Goal: Information Seeking & Learning: Find specific page/section

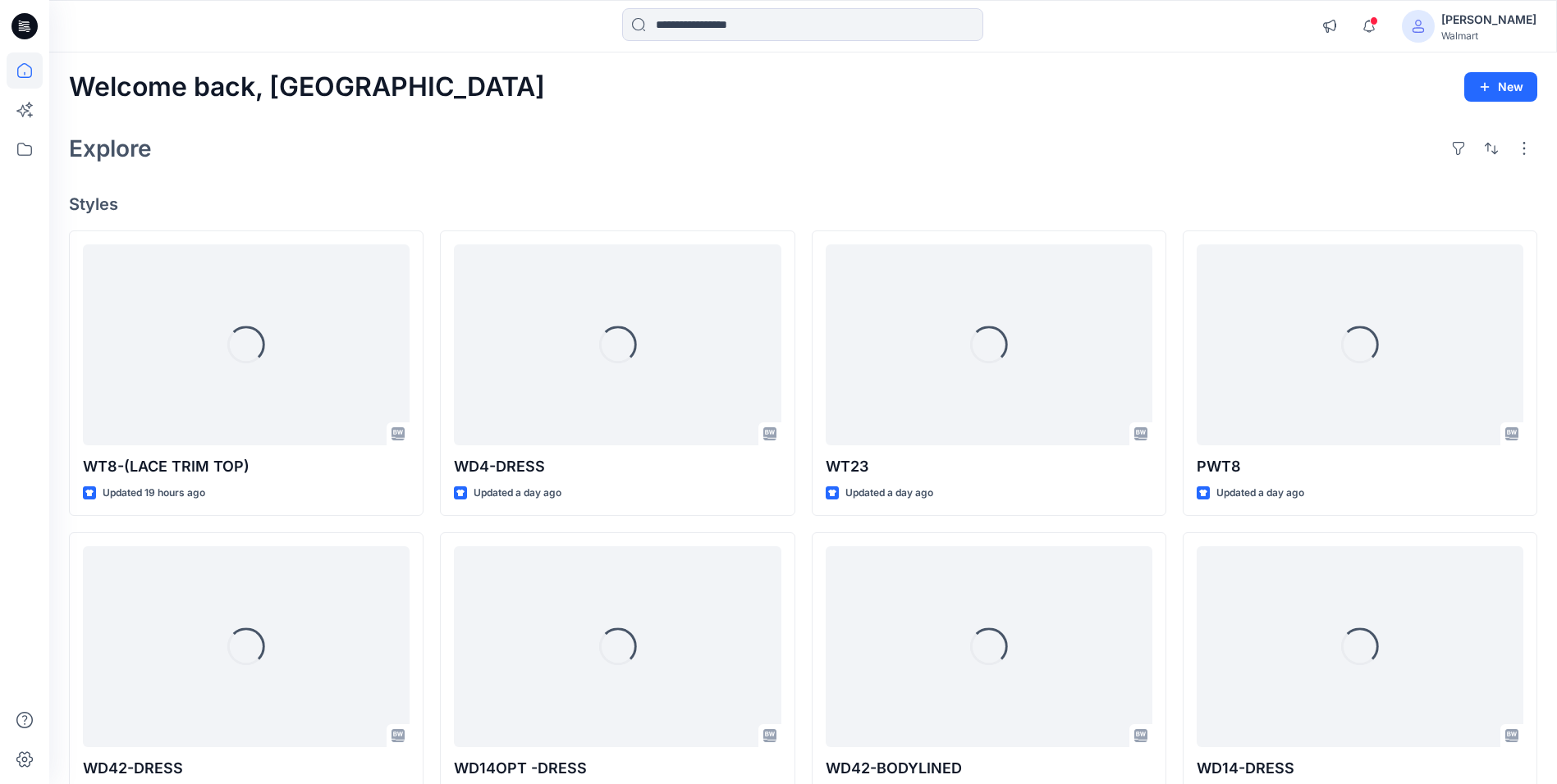
click at [1435, 24] on span at bounding box center [1418, 26] width 33 height 33
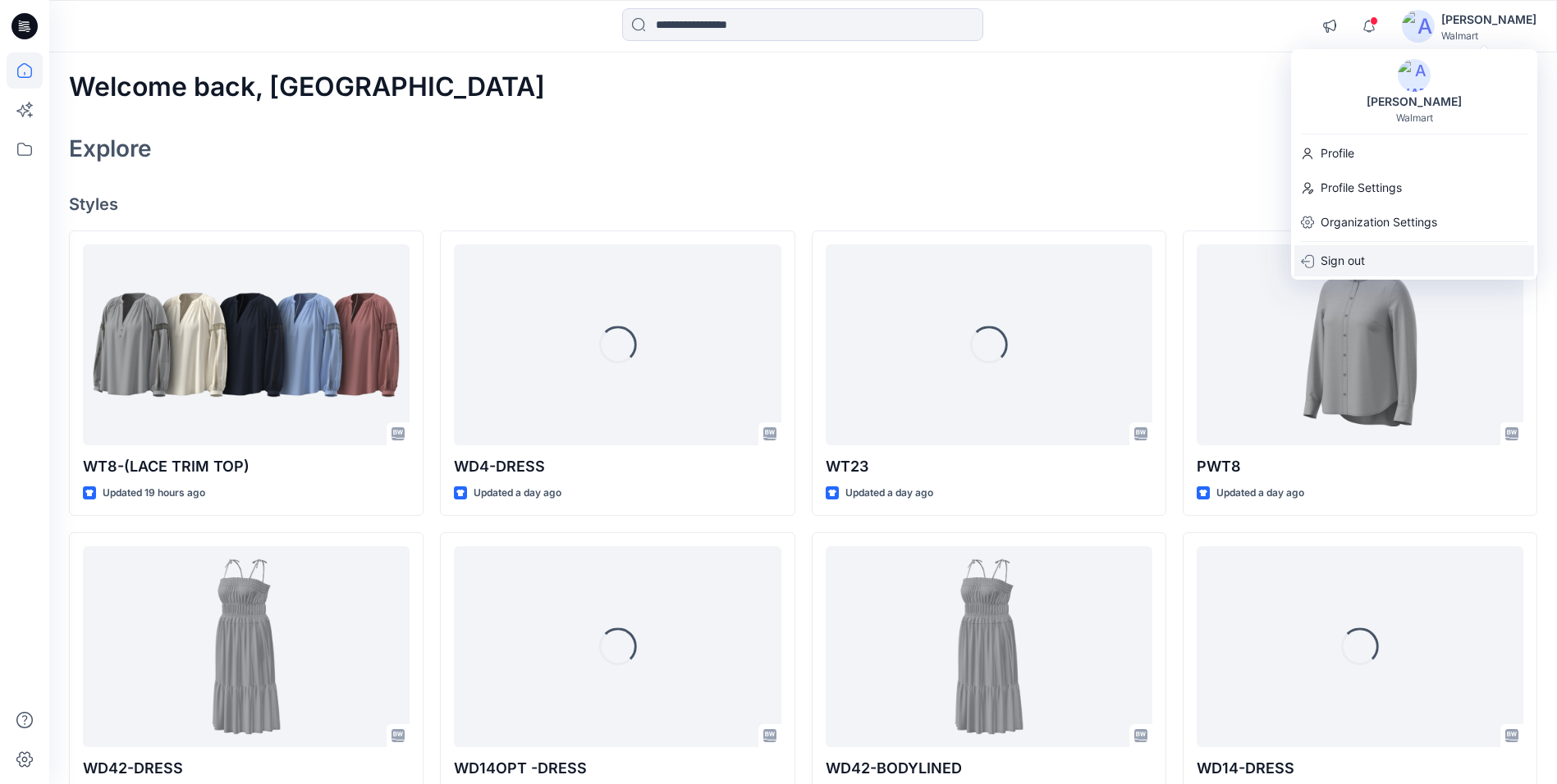
click at [1340, 270] on p "Sign out" at bounding box center [1343, 261] width 44 height 32
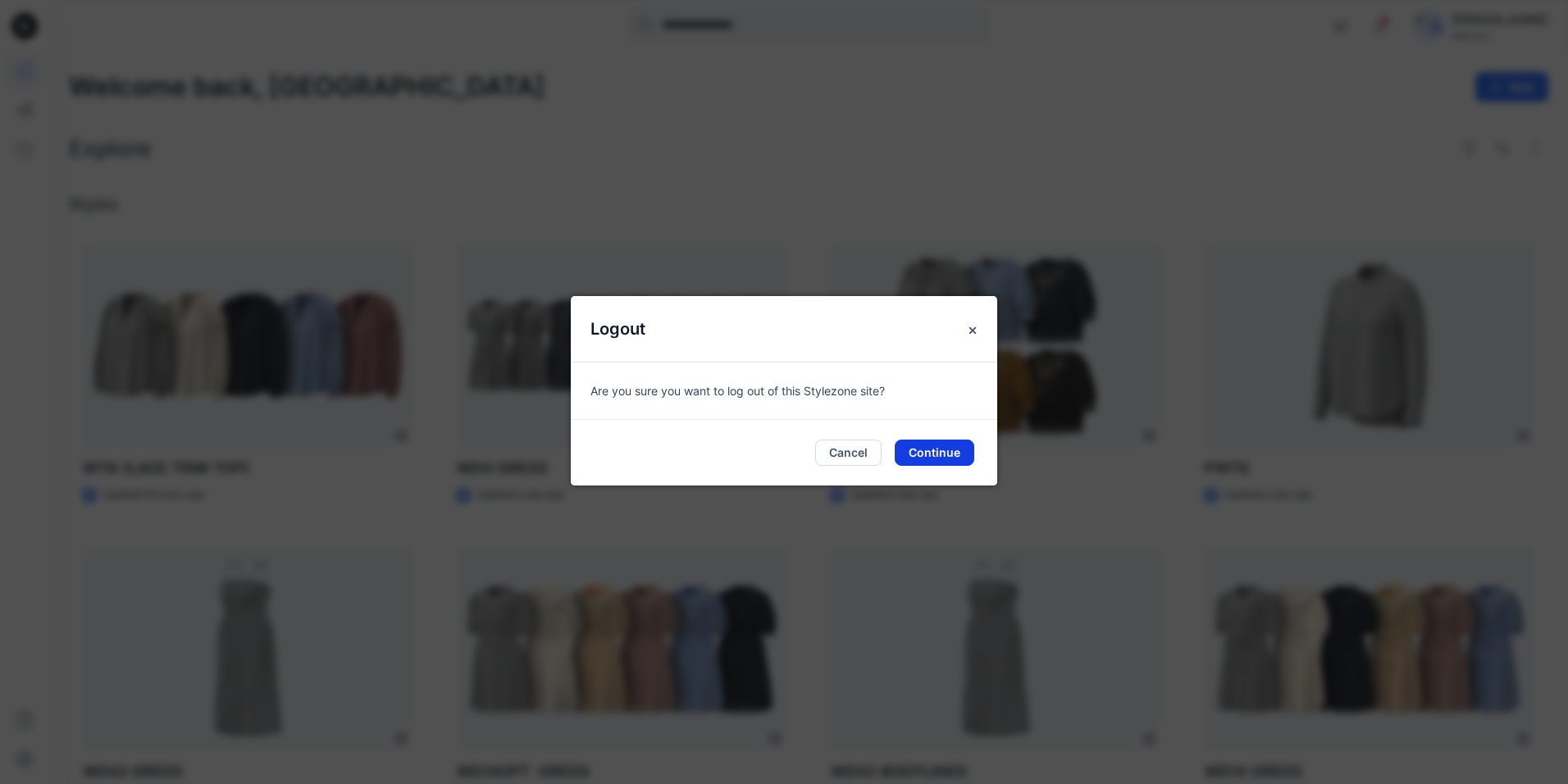
click at [935, 456] on button "Continue" at bounding box center [934, 452] width 80 height 27
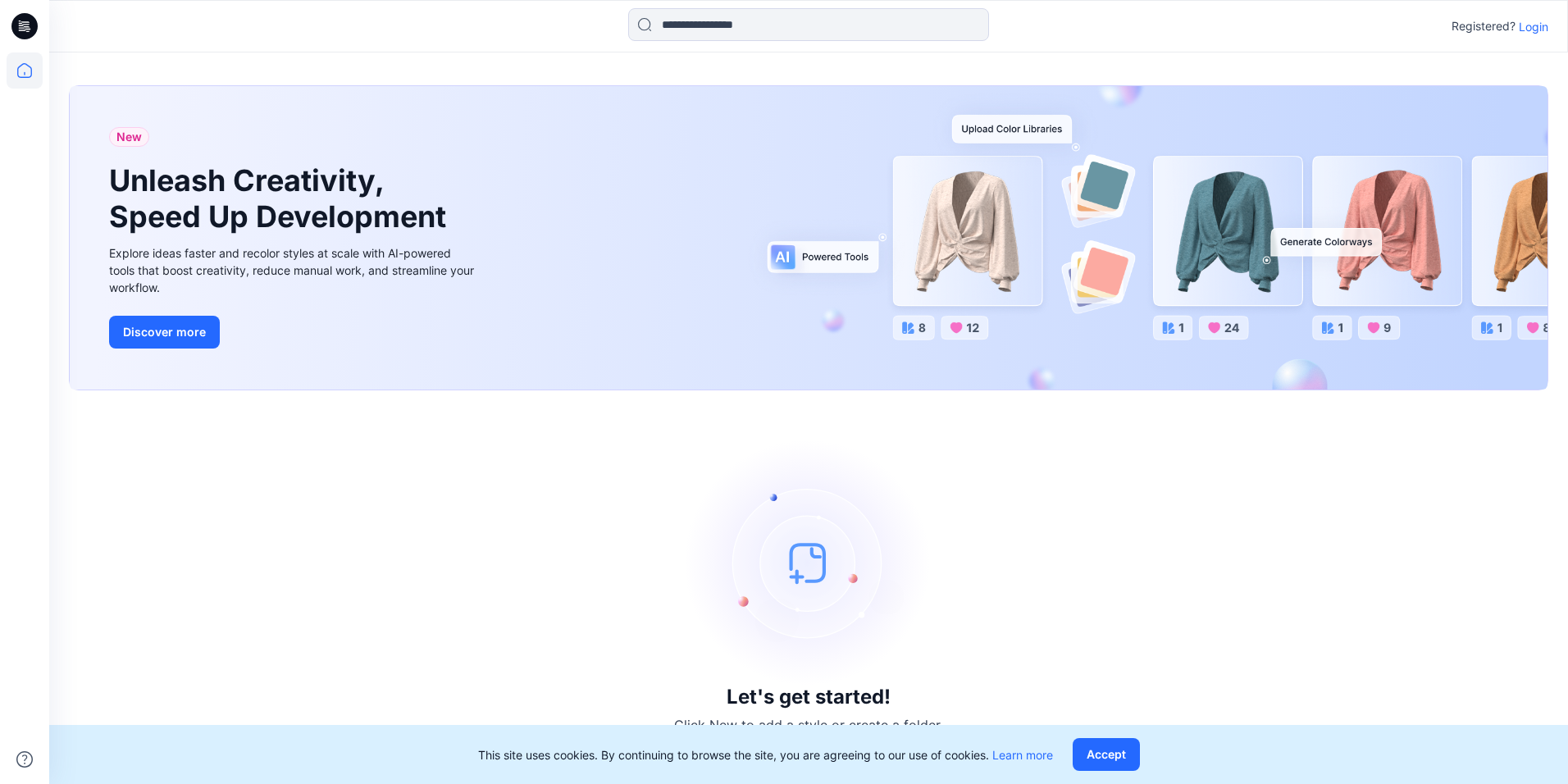
click at [1529, 29] on p "Login" at bounding box center [1533, 26] width 30 height 17
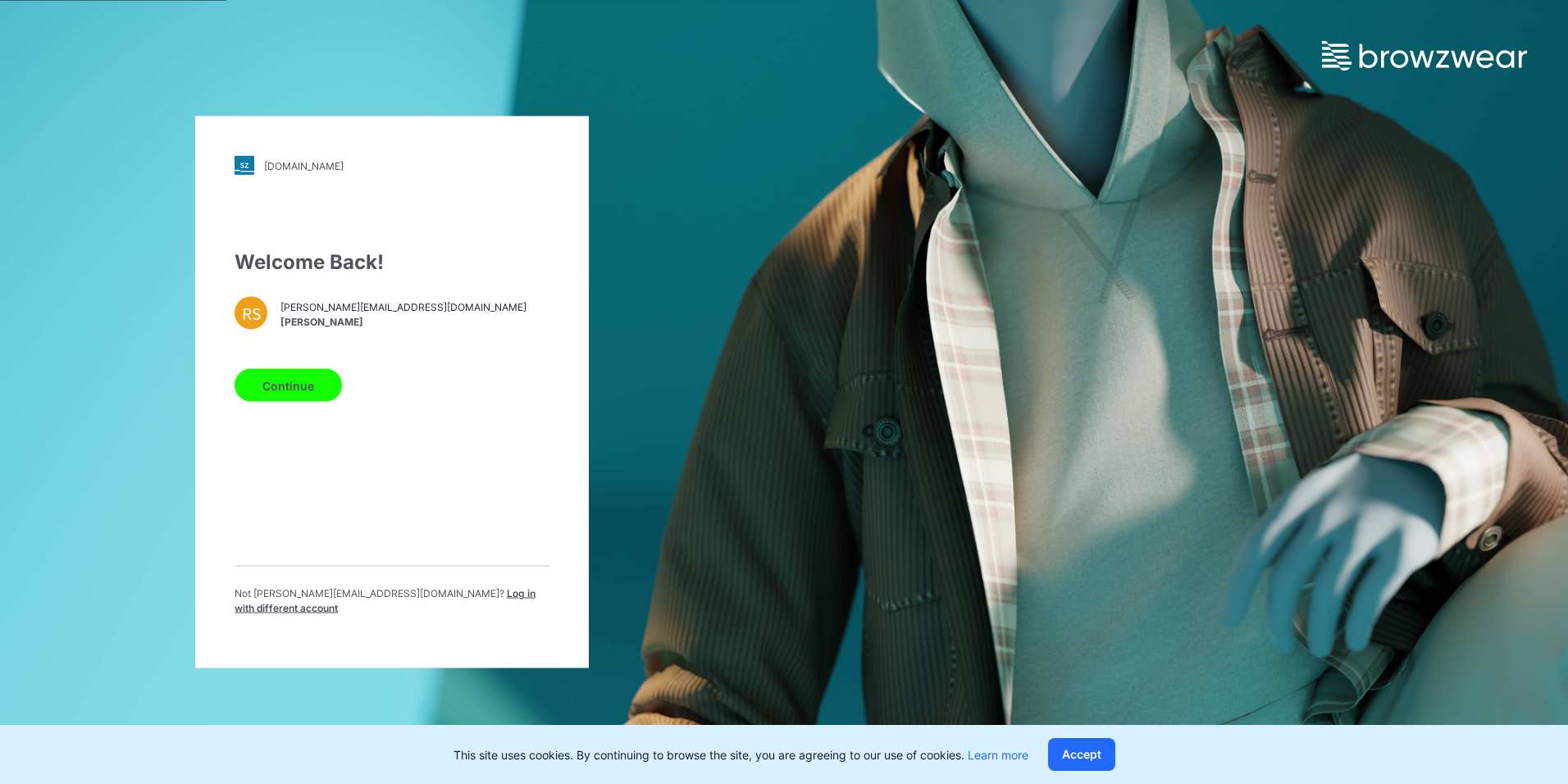
click at [444, 603] on span "Log in with different account" at bounding box center [385, 600] width 301 height 27
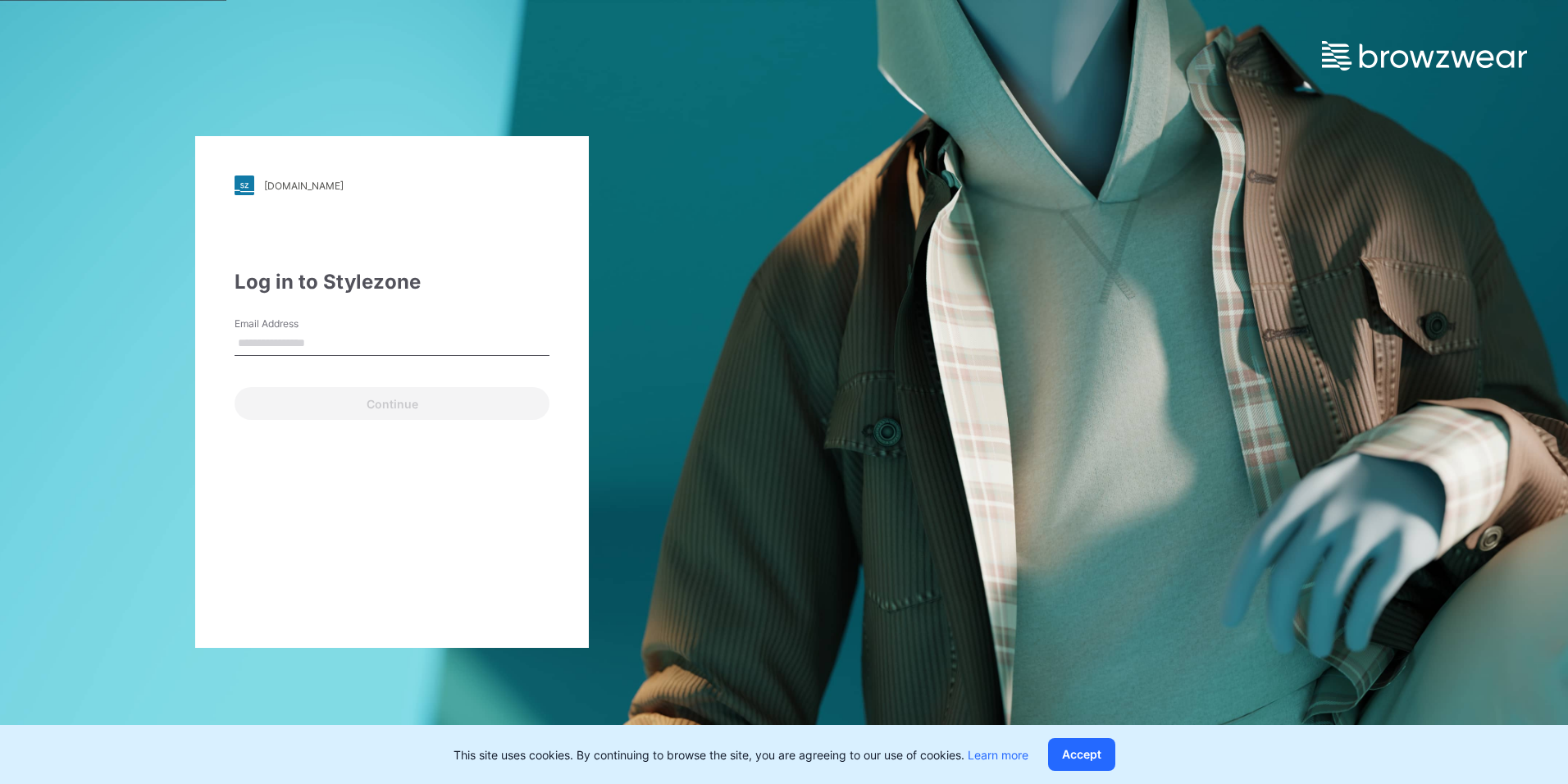
click at [368, 345] on input "Email Address" at bounding box center [392, 344] width 315 height 25
type input "**********"
click at [345, 425] on div "**********" at bounding box center [392, 392] width 394 height 512
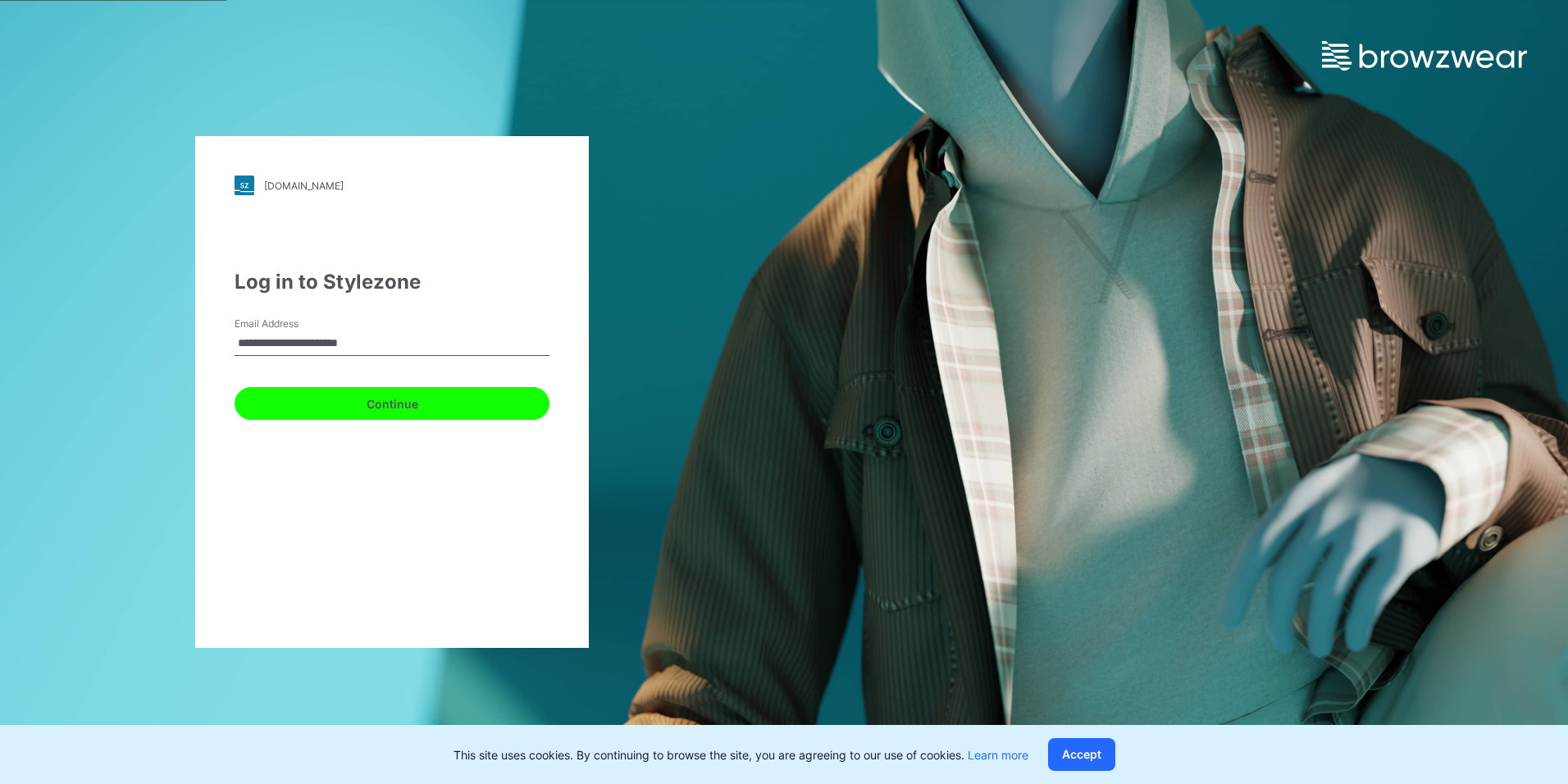
click at [356, 402] on button "Continue" at bounding box center [392, 403] width 315 height 33
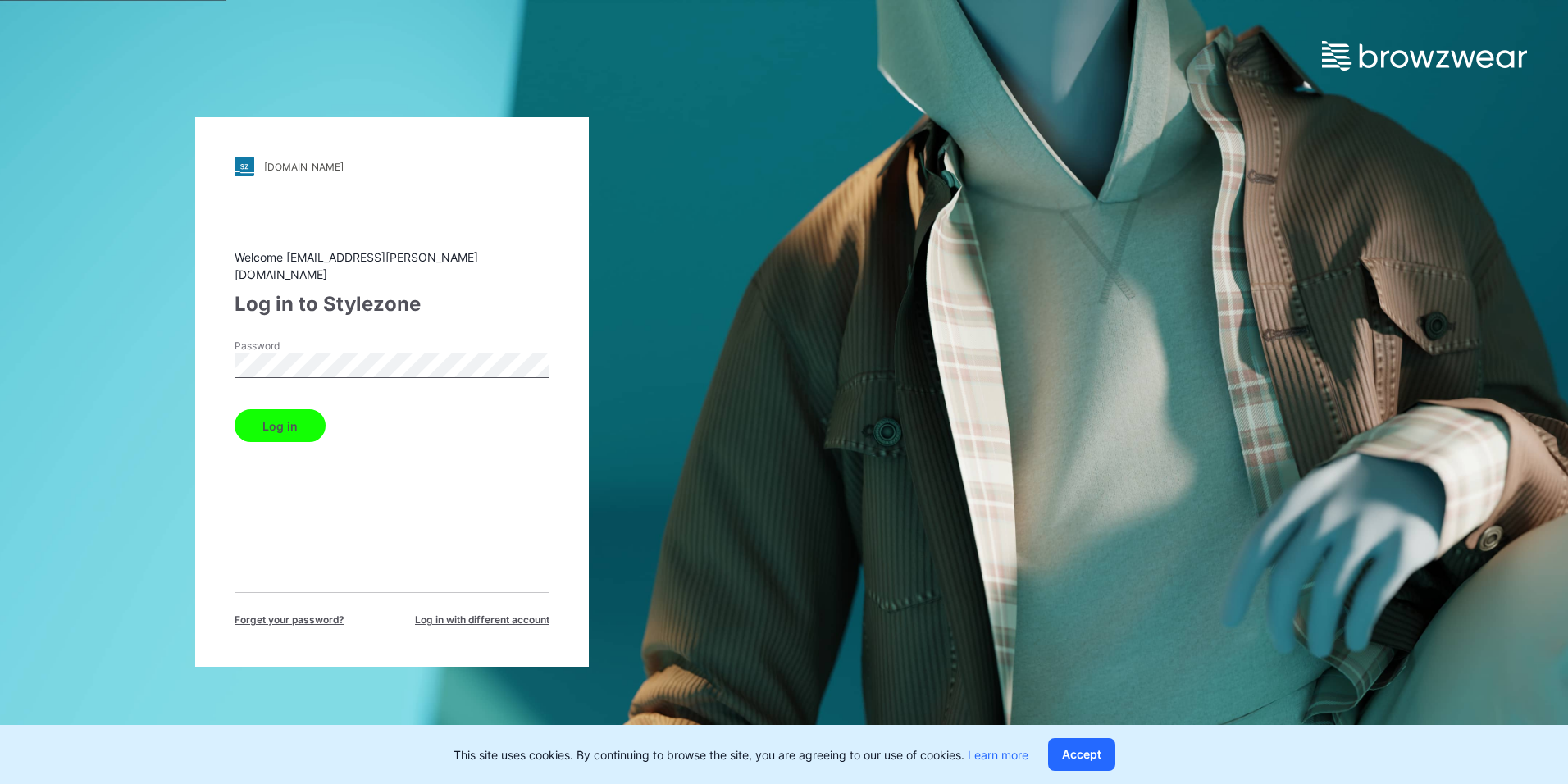
click at [294, 426] on button "Log in" at bounding box center [280, 426] width 91 height 33
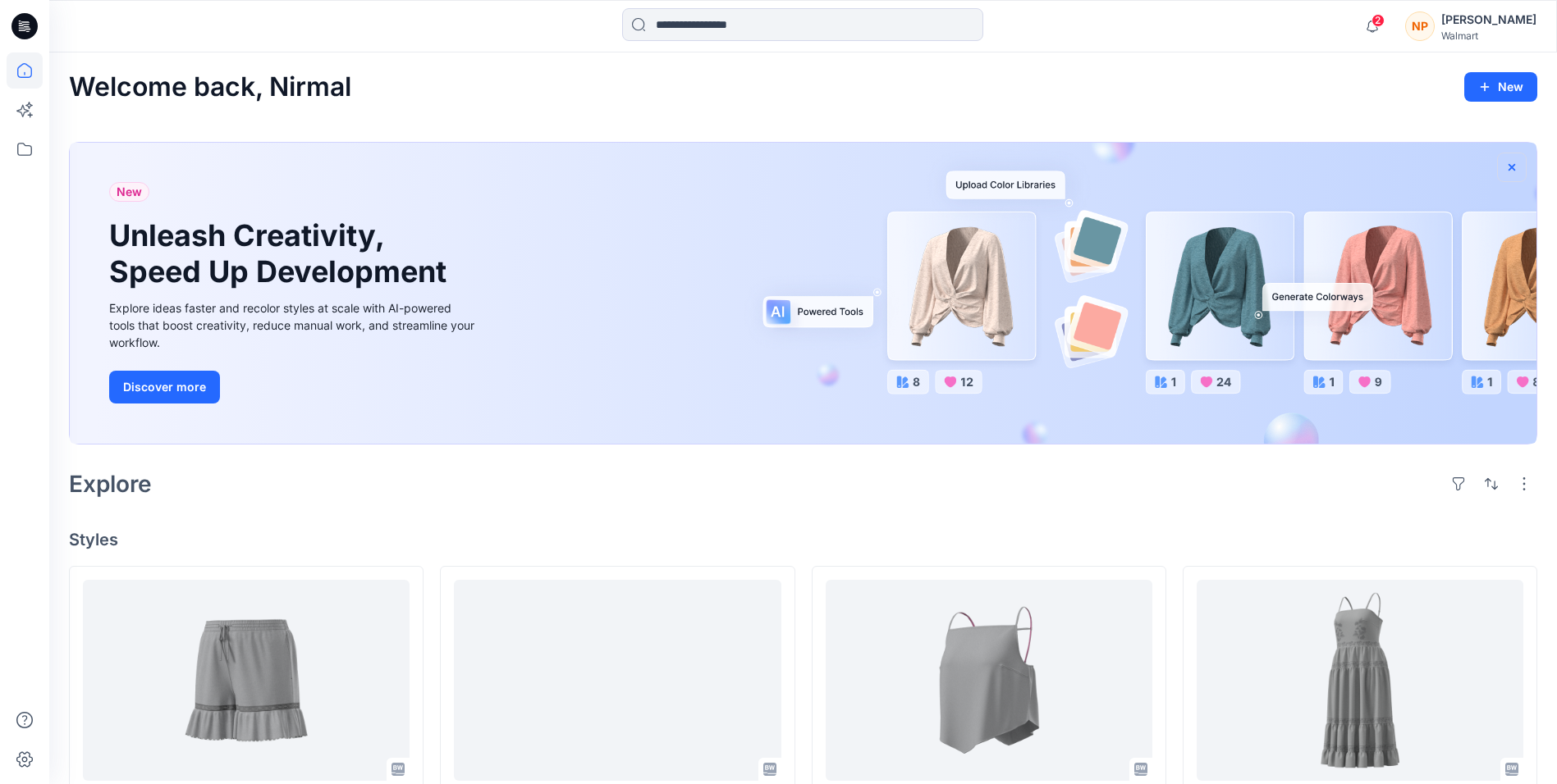
click at [1514, 166] on icon "button" at bounding box center [1512, 166] width 7 height 7
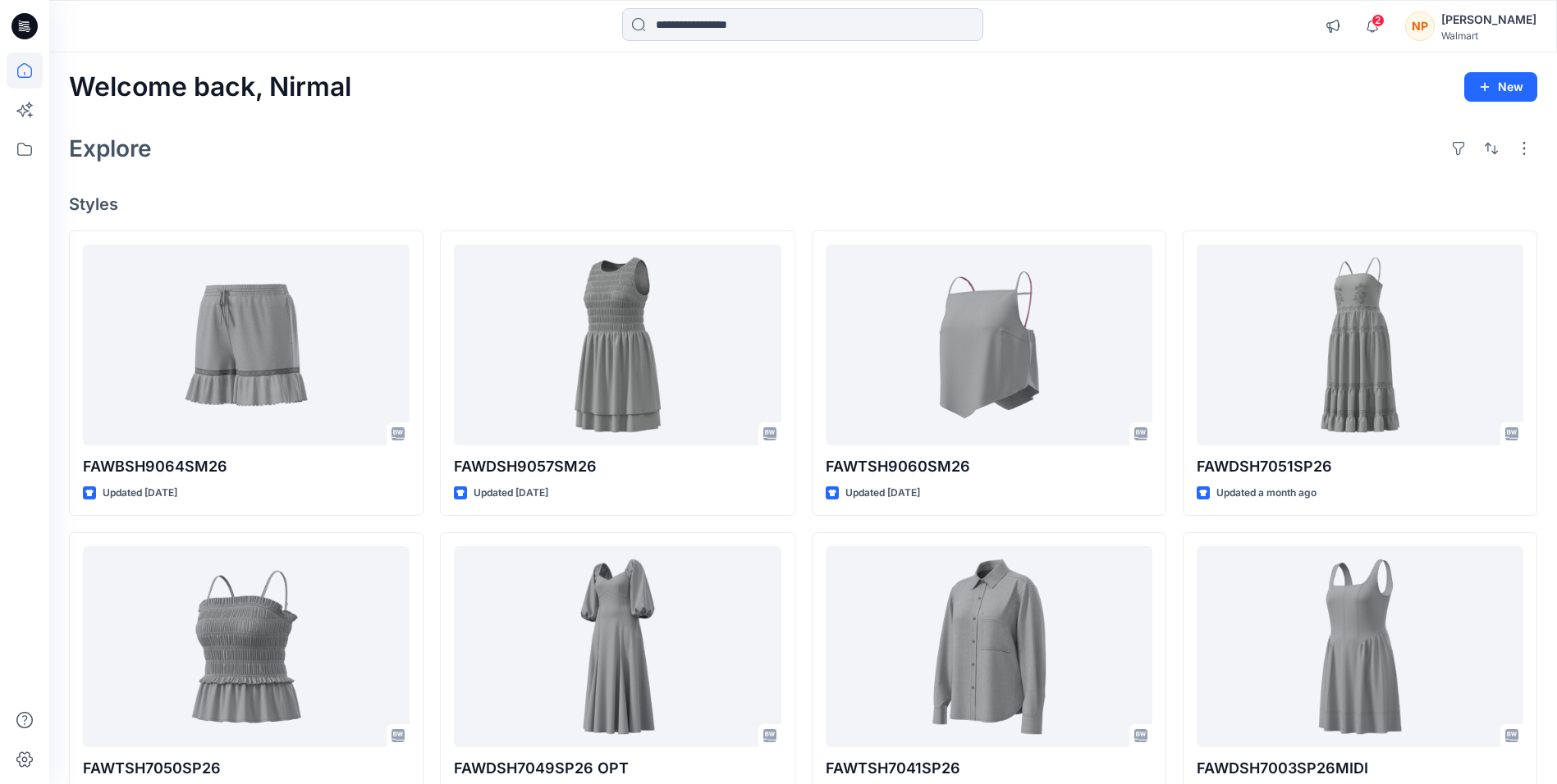
click at [734, 24] on input at bounding box center [803, 24] width 362 height 33
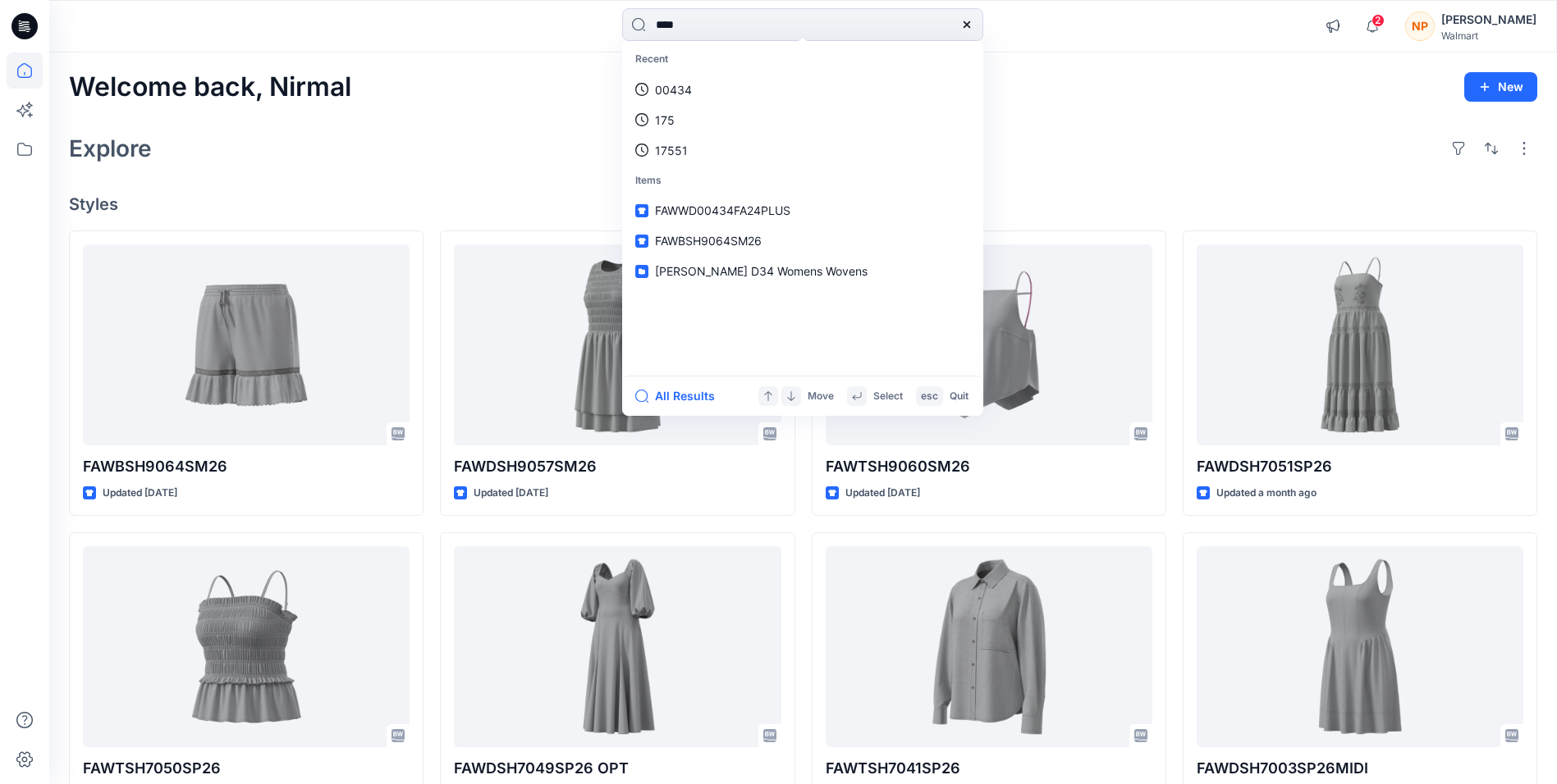
type input "****"
click at [741, 88] on span "SP26" at bounding box center [748, 90] width 29 height 14
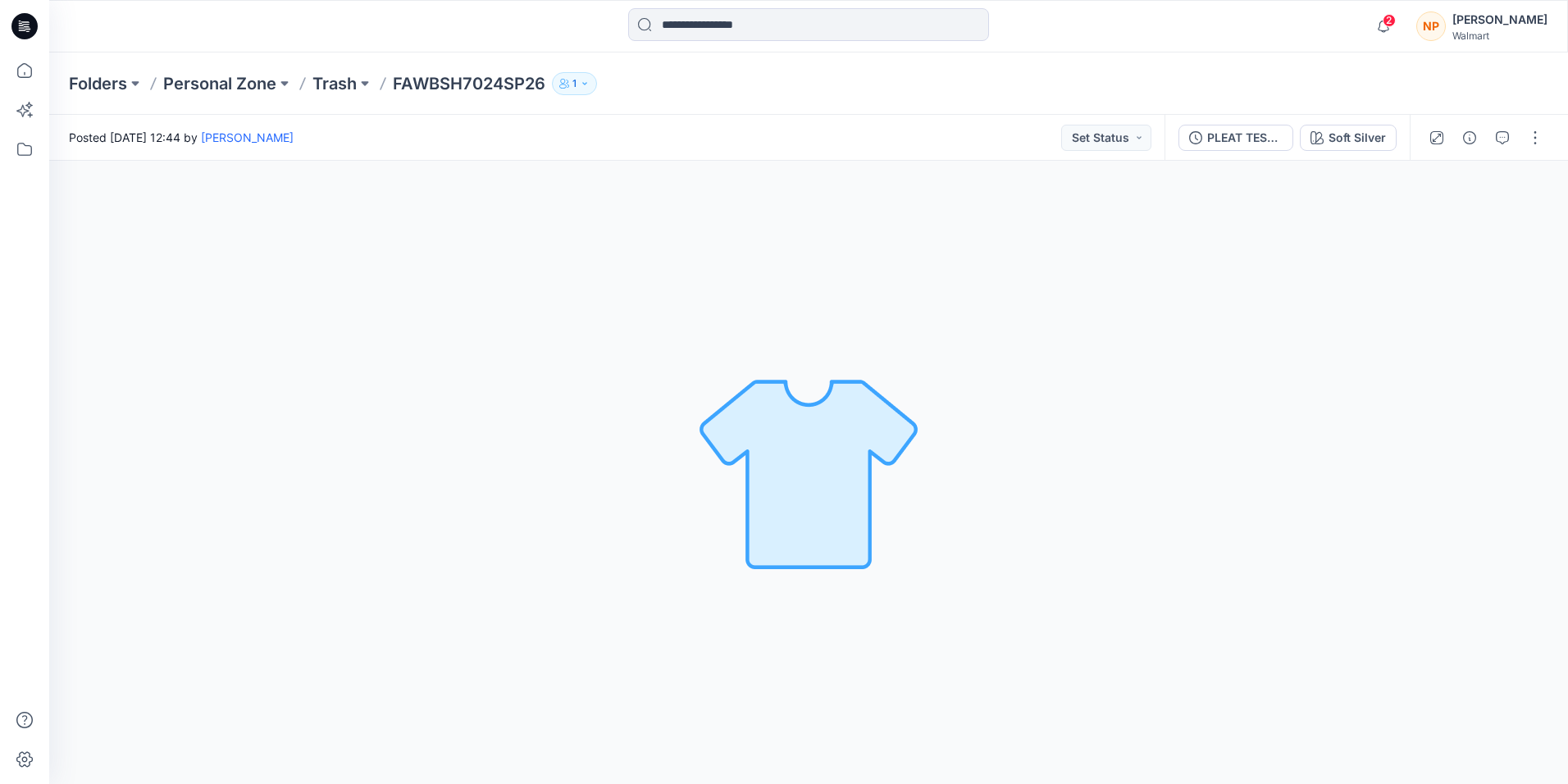
click at [21, 30] on icon at bounding box center [25, 26] width 27 height 27
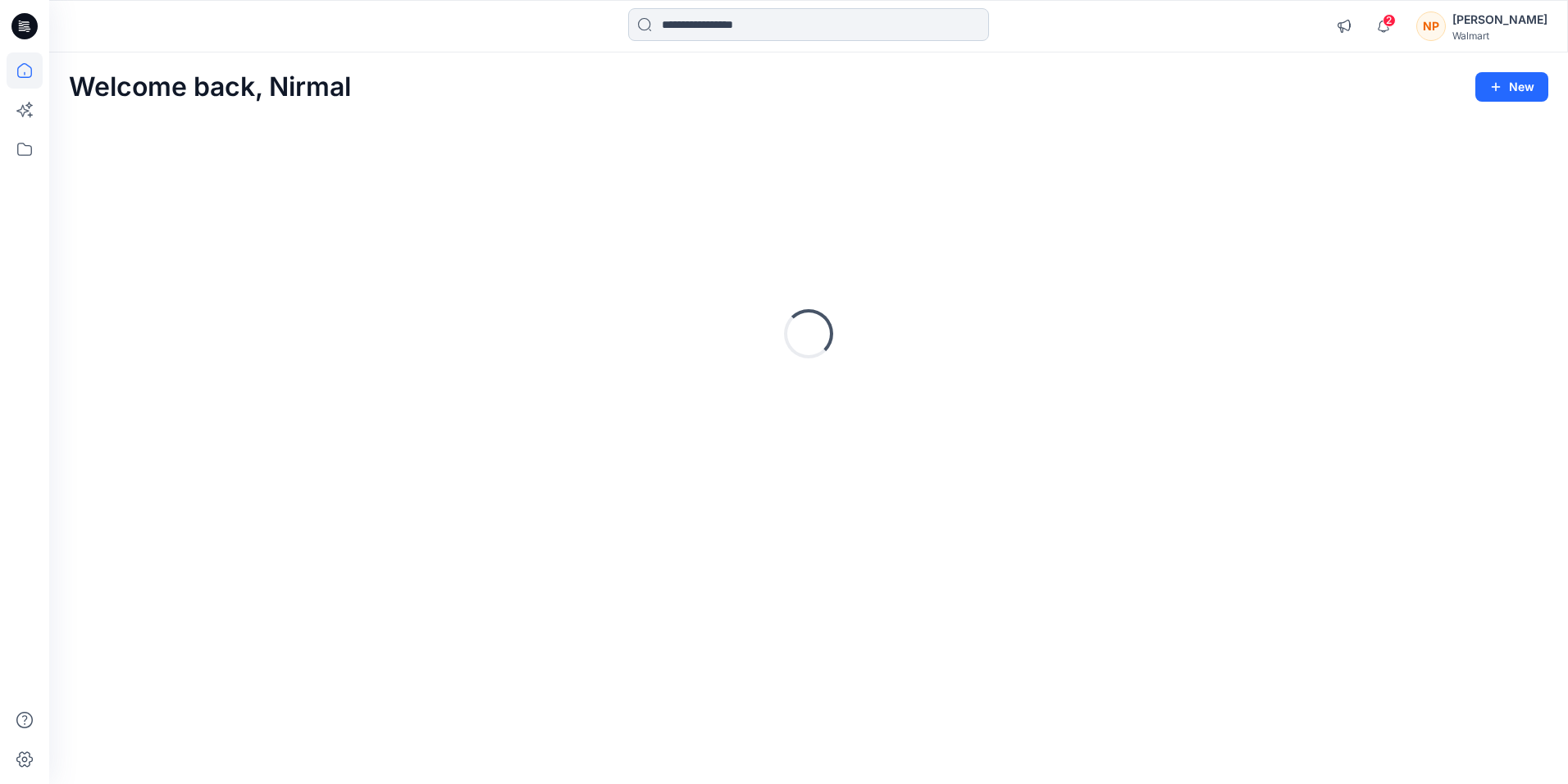
click at [716, 13] on input at bounding box center [809, 24] width 361 height 33
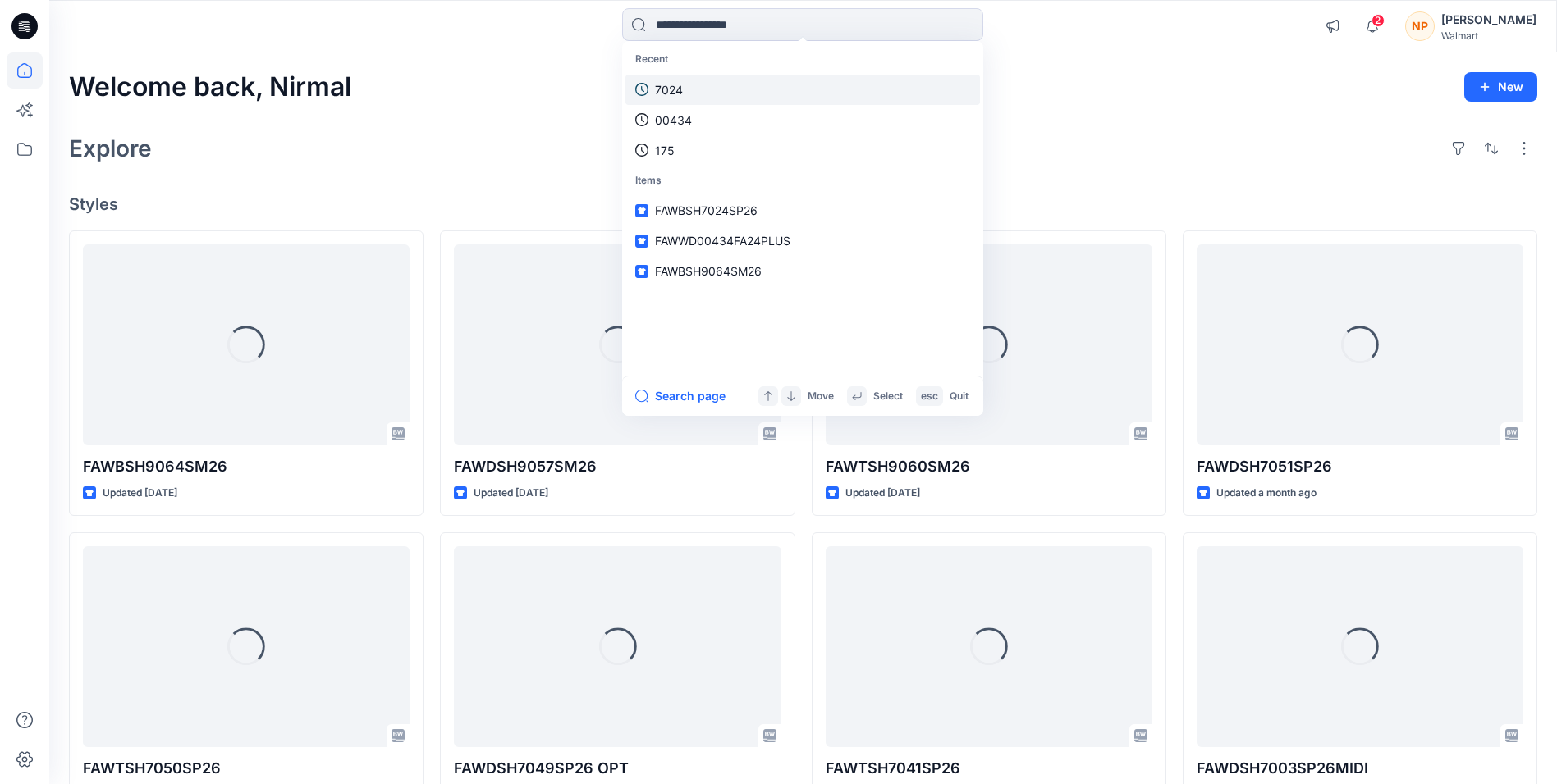
click at [690, 98] on link "7024" at bounding box center [802, 90] width 355 height 31
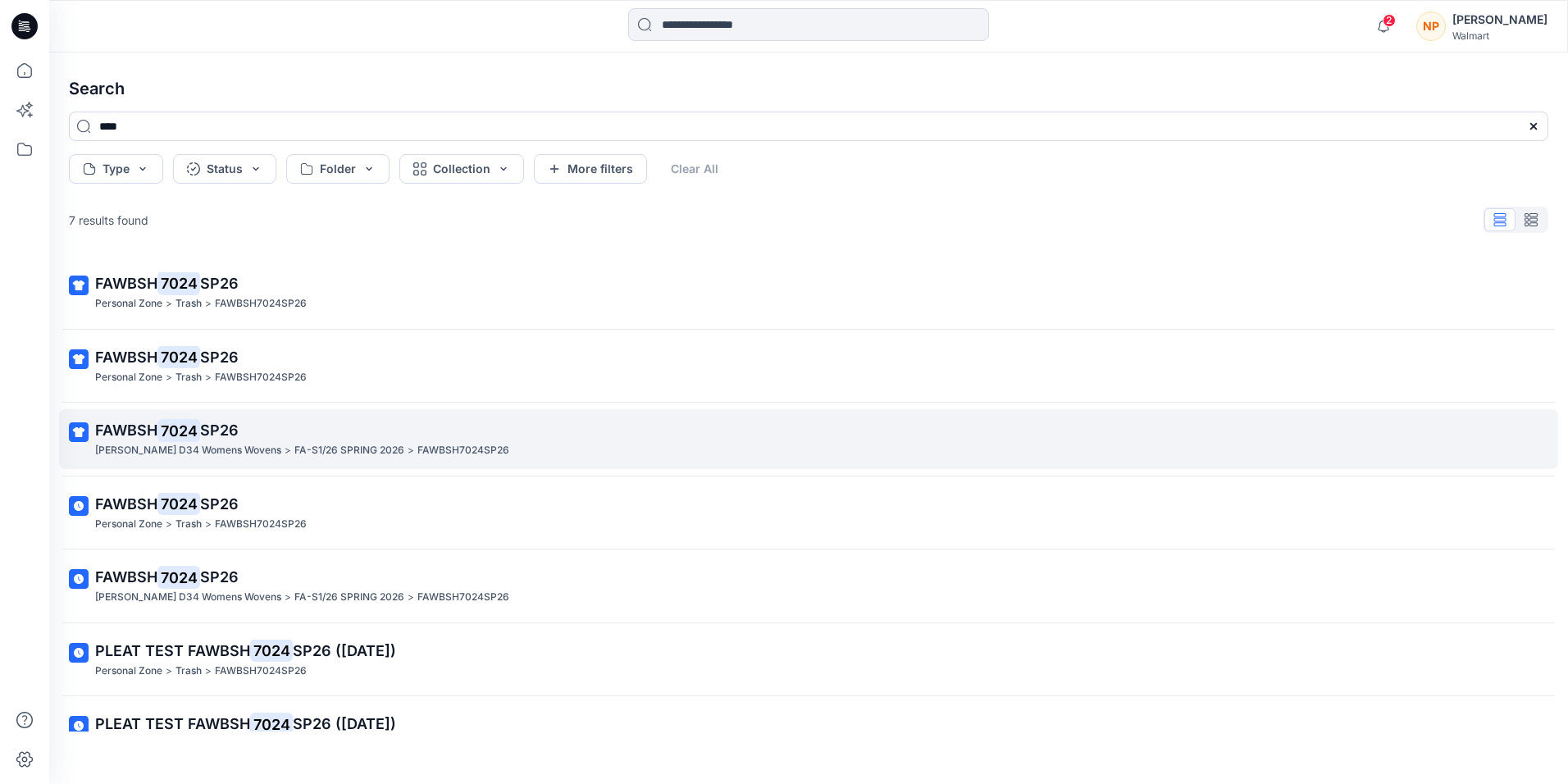
click at [224, 447] on p "[PERSON_NAME] D34 Womens Wovens" at bounding box center [187, 450] width 187 height 17
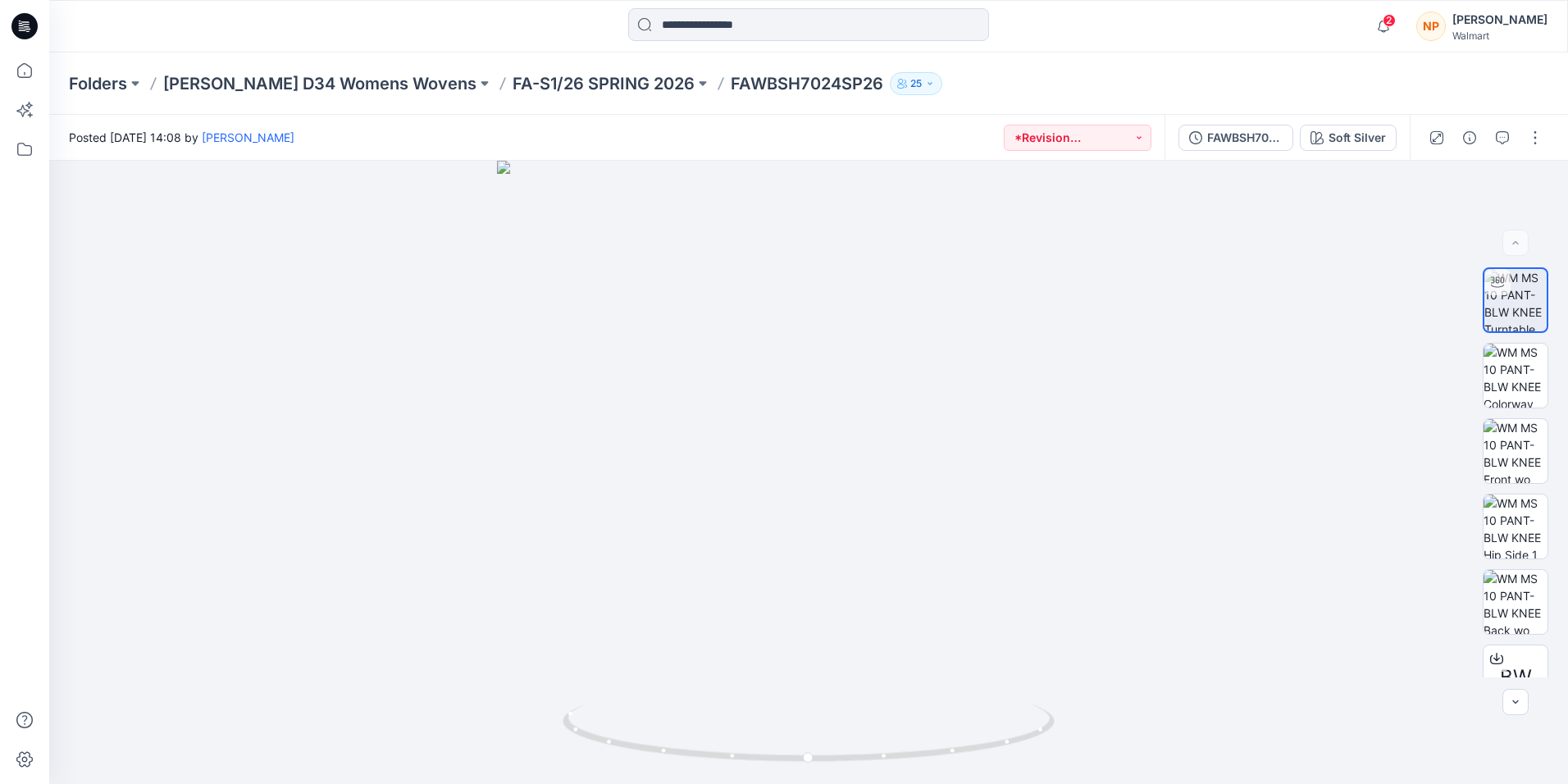
drag, startPoint x: 31, startPoint y: 28, endPoint x: 44, endPoint y: 28, distance: 13.0
click at [30, 28] on icon at bounding box center [25, 26] width 27 height 27
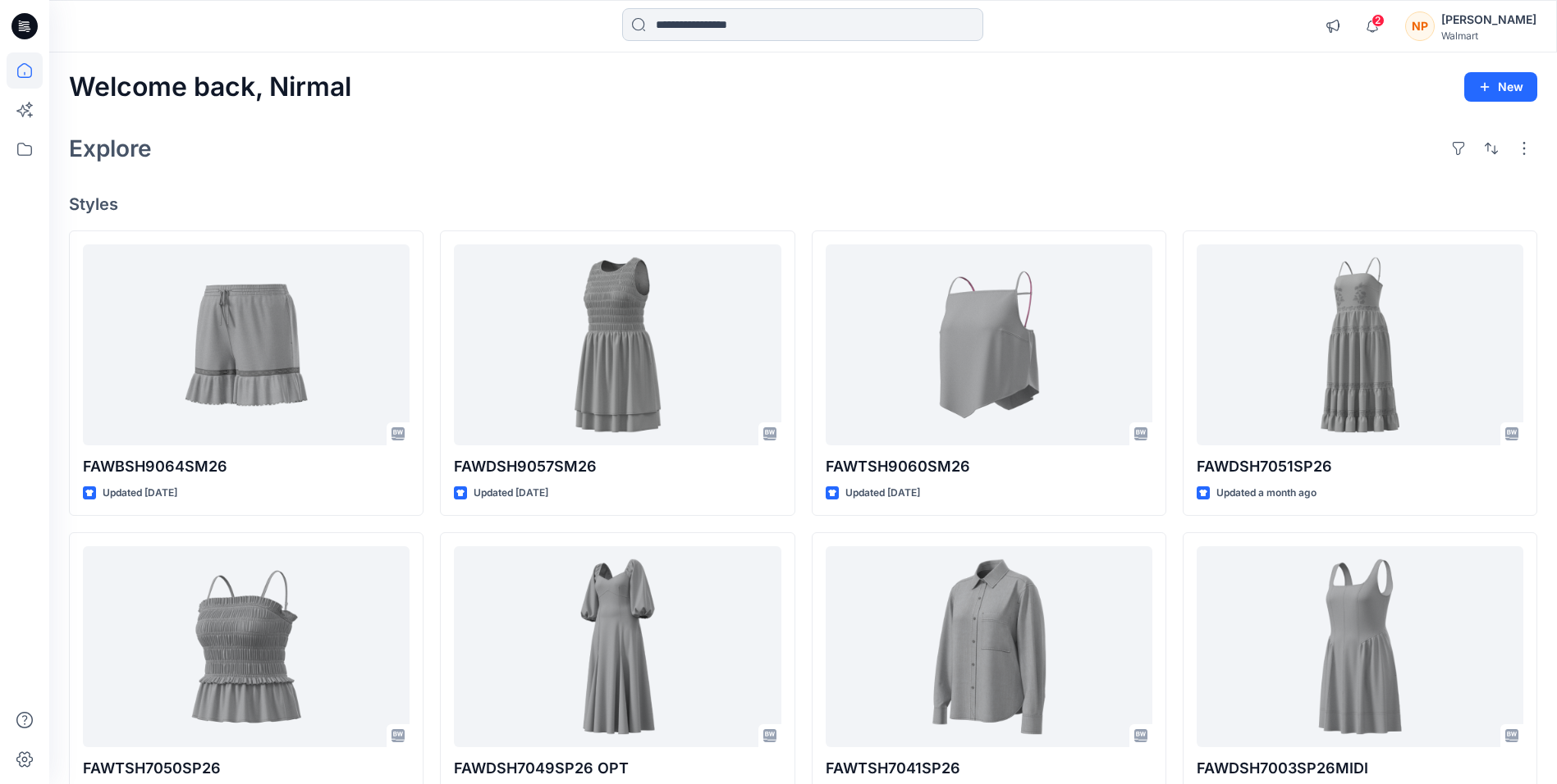
click at [683, 29] on input at bounding box center [803, 24] width 362 height 33
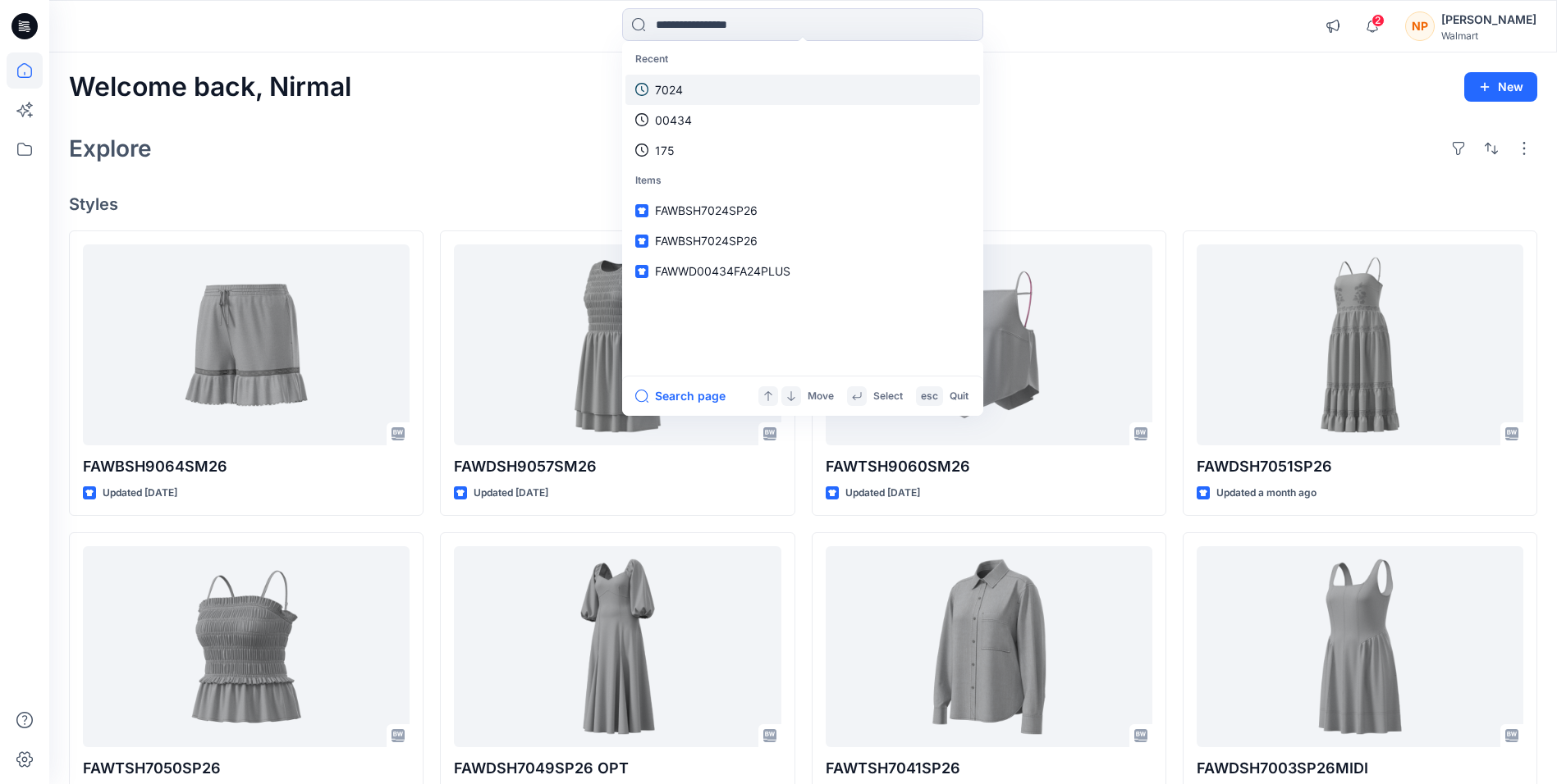
click at [670, 93] on p "7024" at bounding box center [669, 89] width 28 height 17
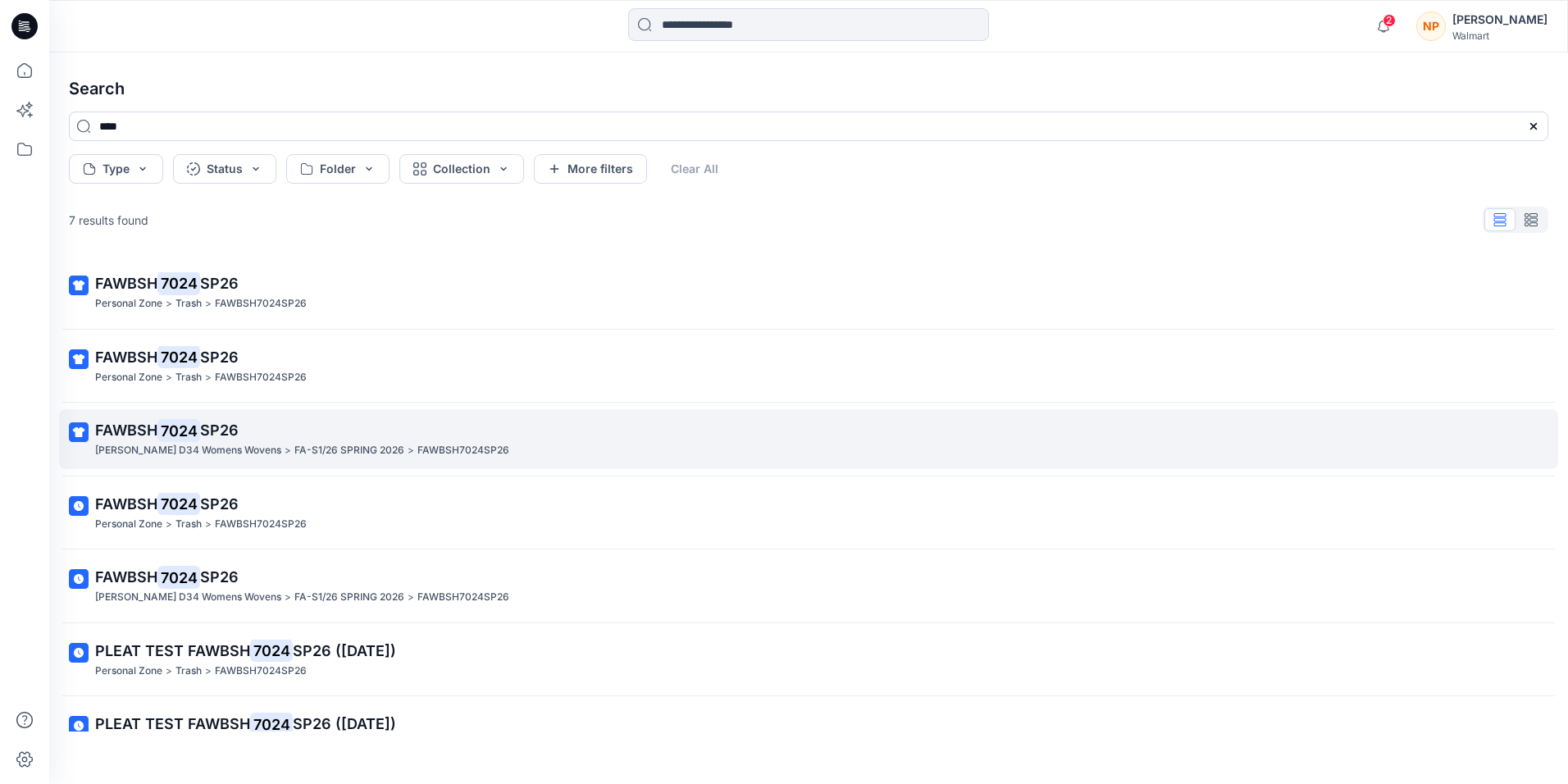
click at [217, 443] on p "[PERSON_NAME] D34 Womens Wovens" at bounding box center [187, 450] width 187 height 17
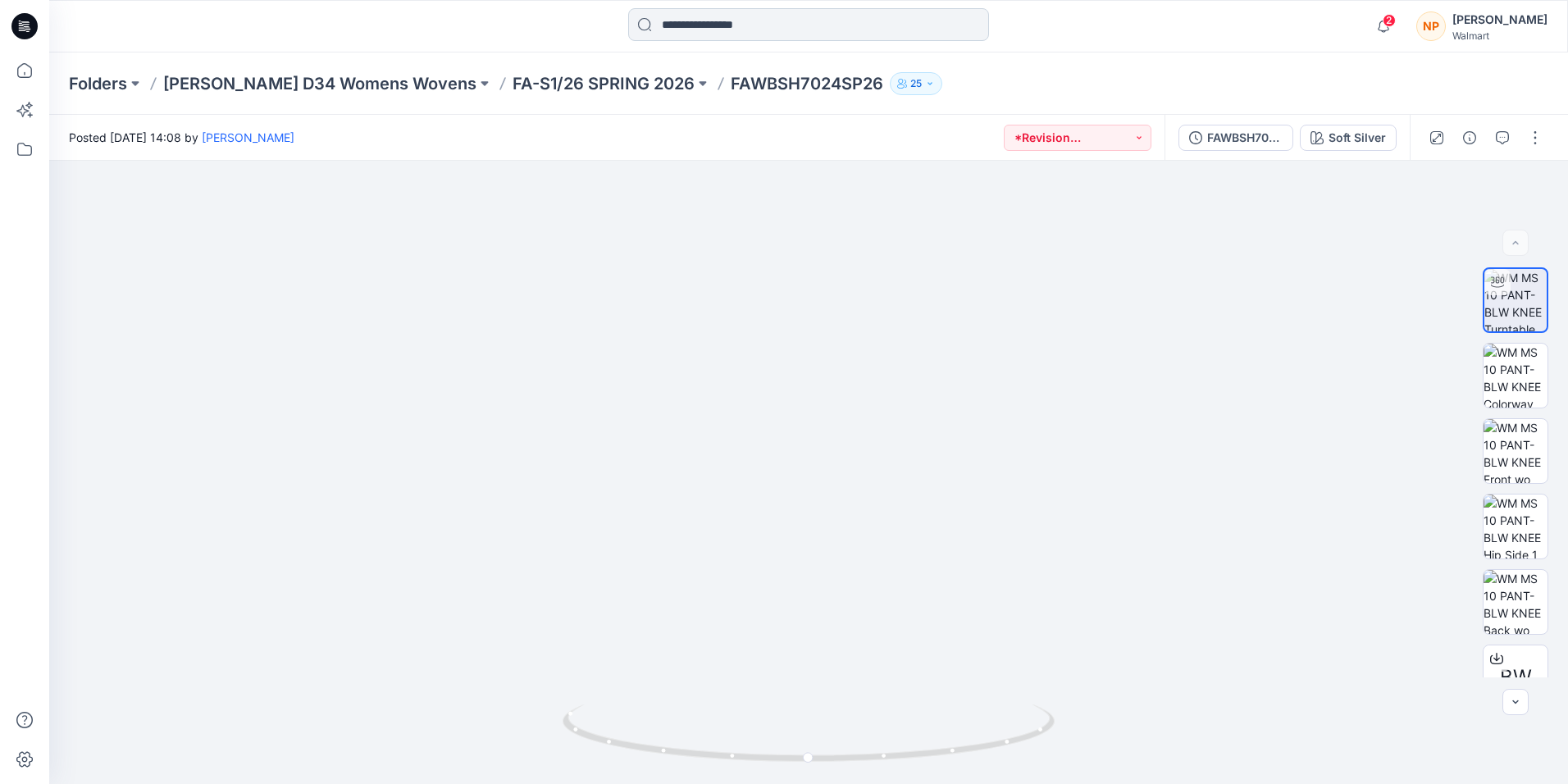
click at [718, 26] on input at bounding box center [809, 24] width 361 height 33
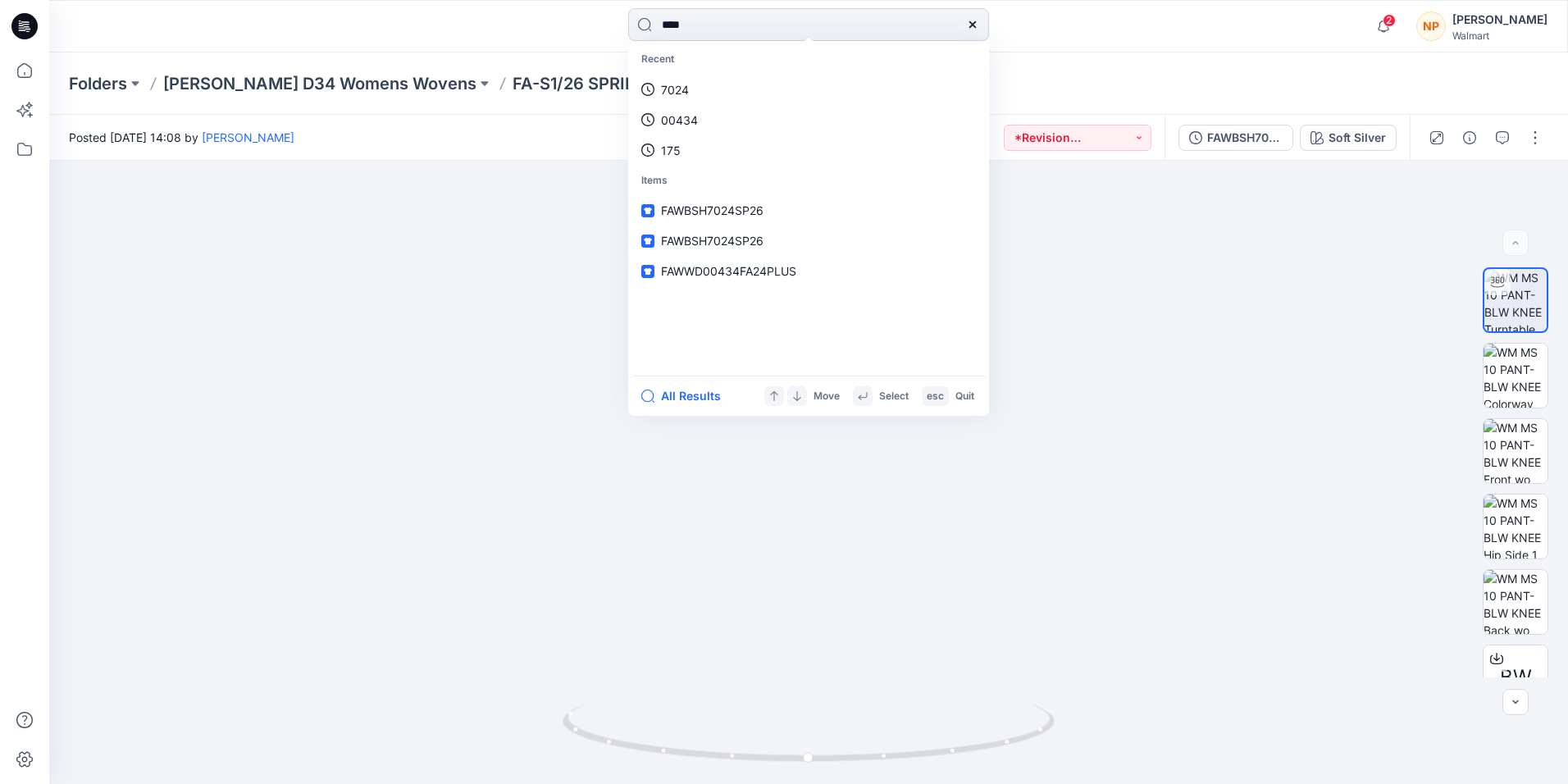
type input "****"
click at [716, 97] on mark "7049" at bounding box center [723, 89] width 34 height 19
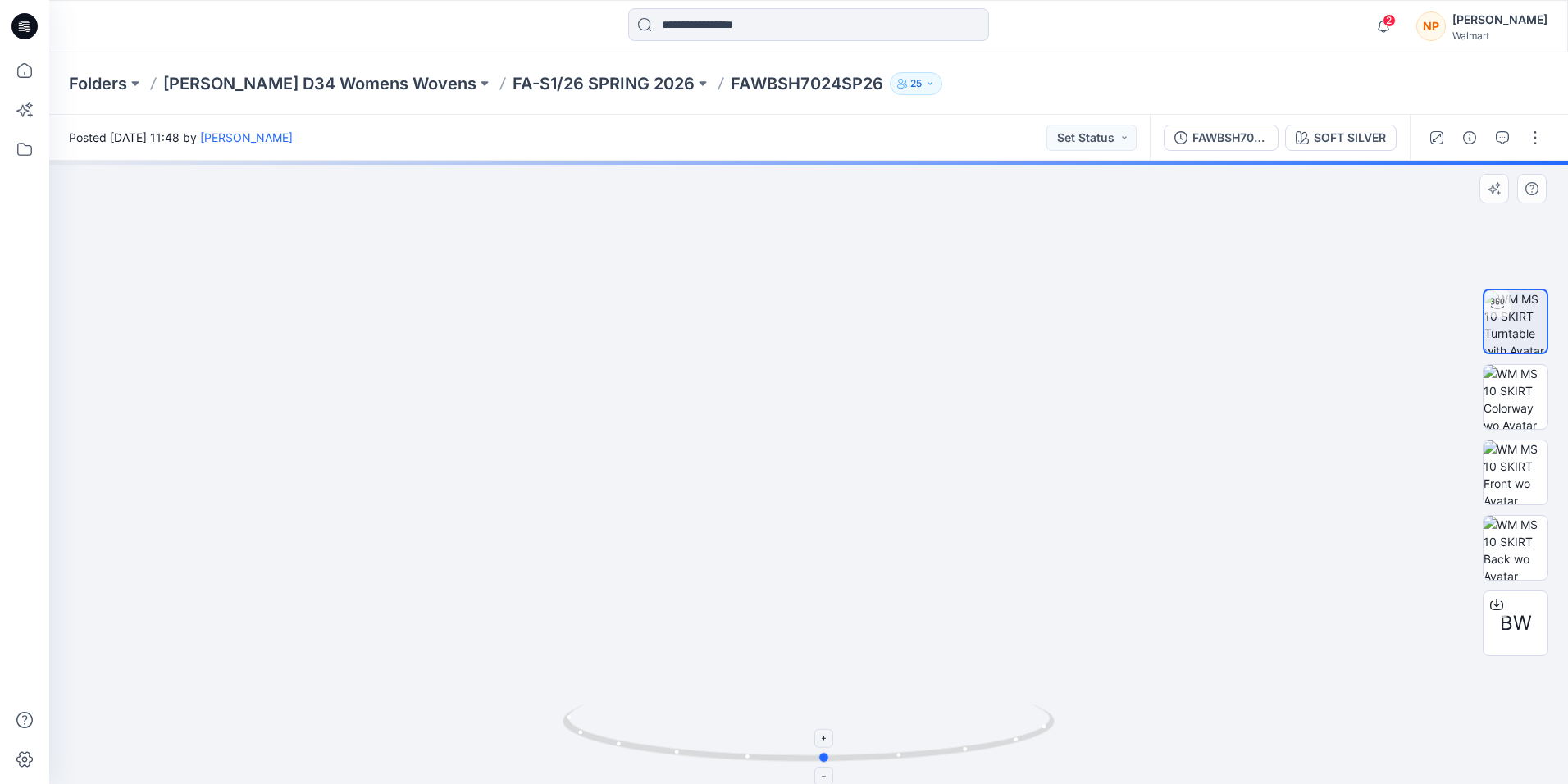
drag, startPoint x: 887, startPoint y: 760, endPoint x: 905, endPoint y: 746, distance: 22.8
click at [905, 746] on icon at bounding box center [810, 736] width 496 height 61
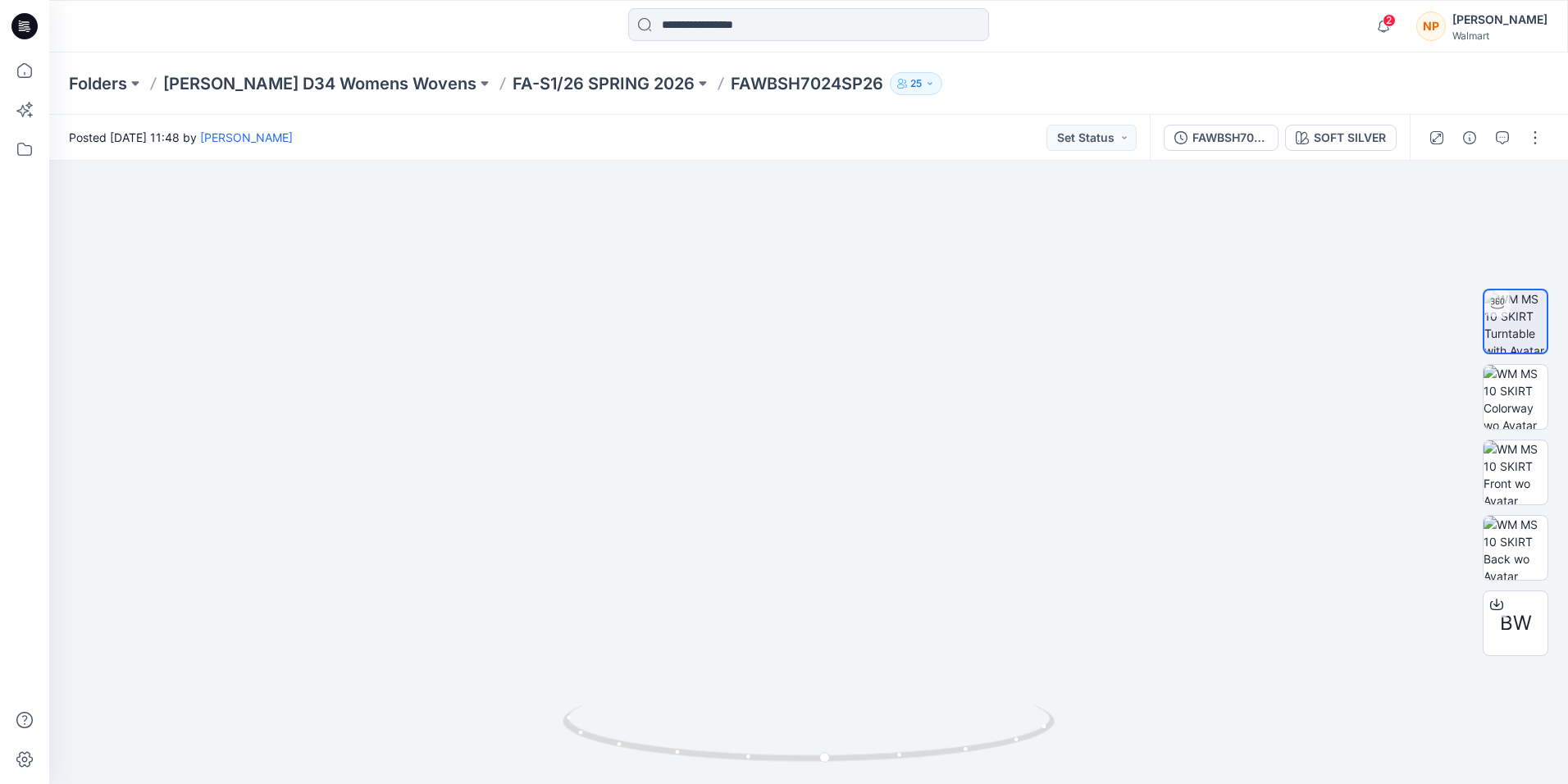
click at [32, 27] on icon at bounding box center [25, 26] width 27 height 27
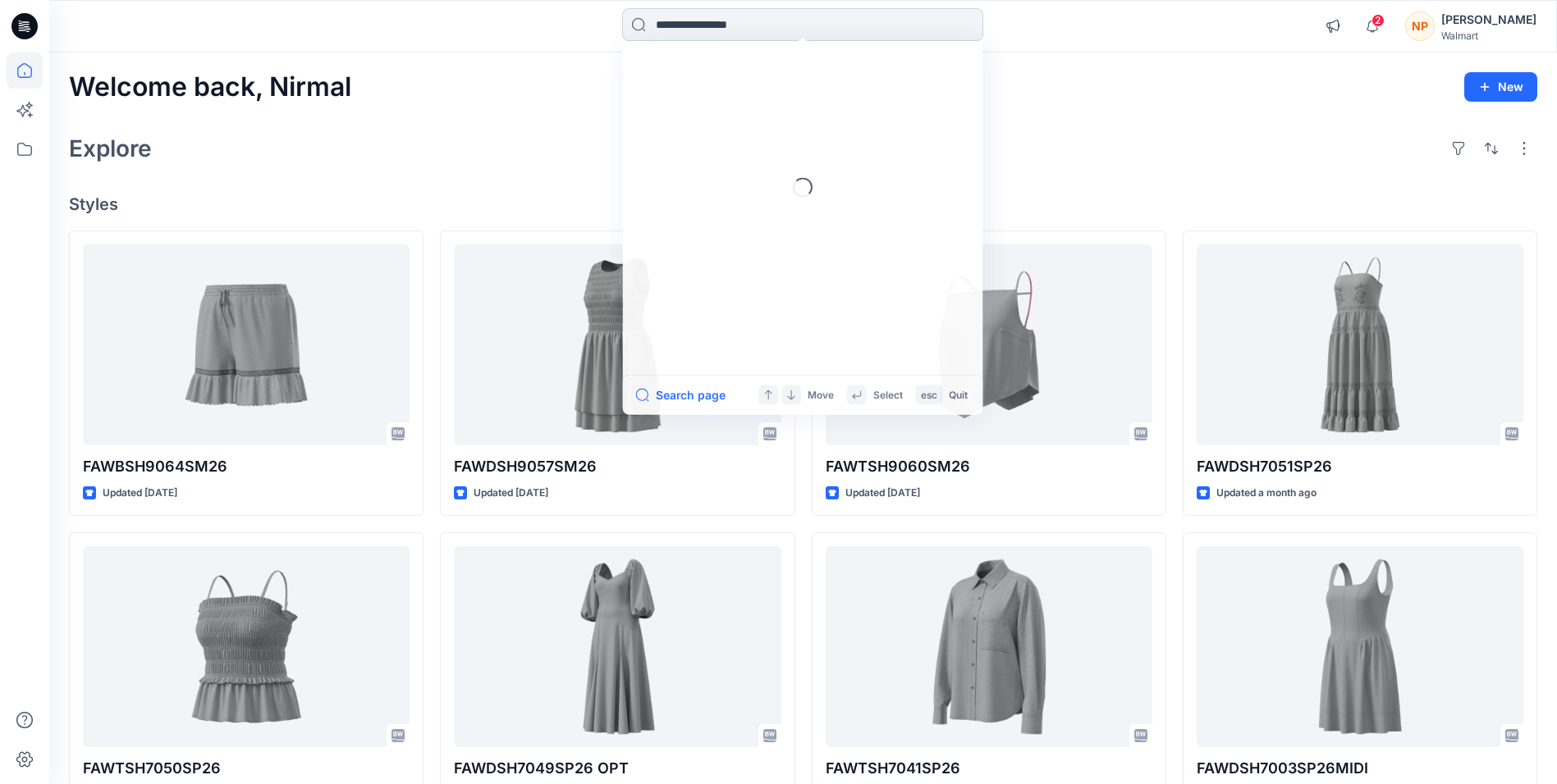
click at [694, 25] on input at bounding box center [803, 24] width 362 height 33
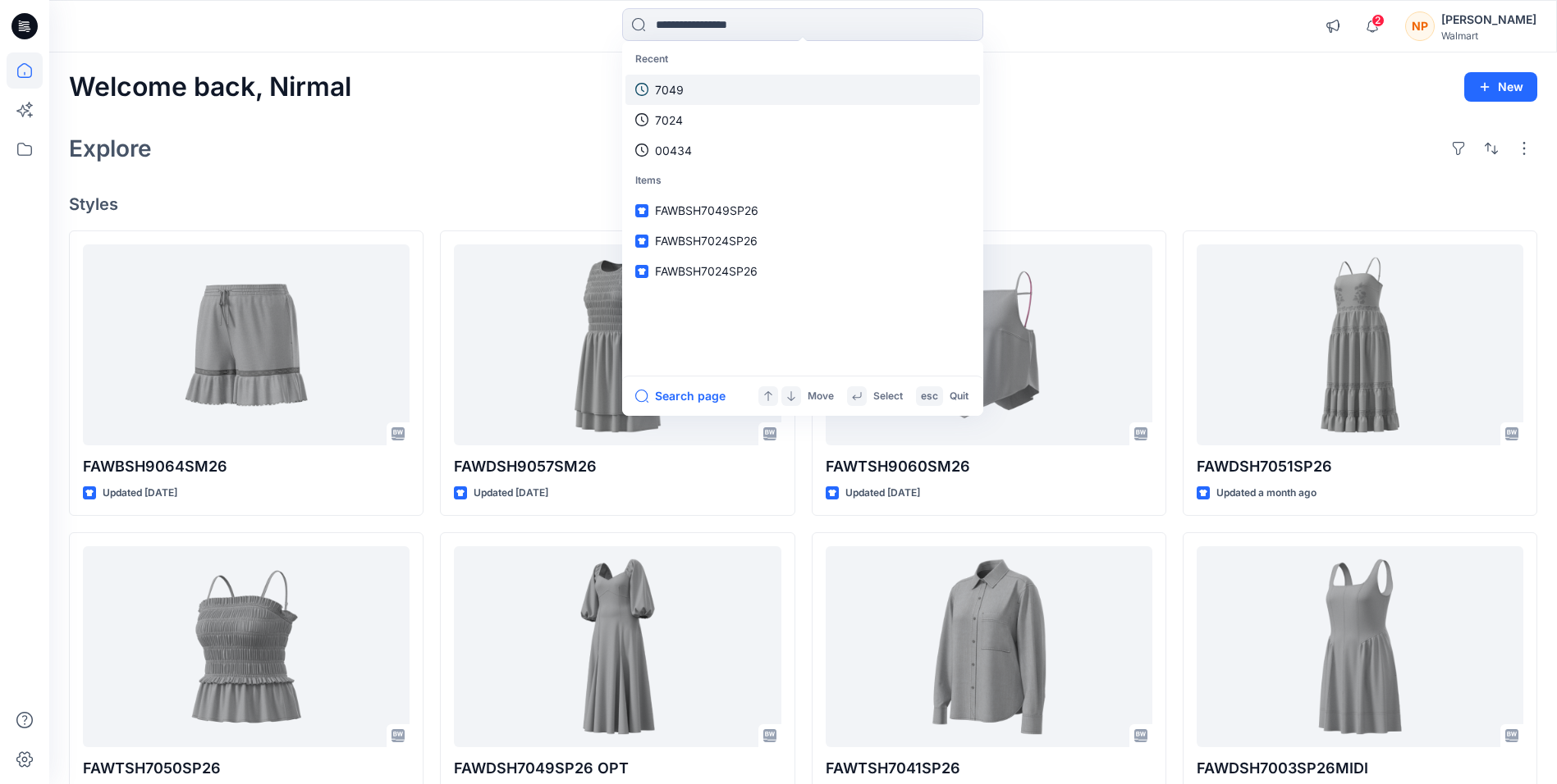
click at [687, 93] on link "7049" at bounding box center [802, 90] width 355 height 31
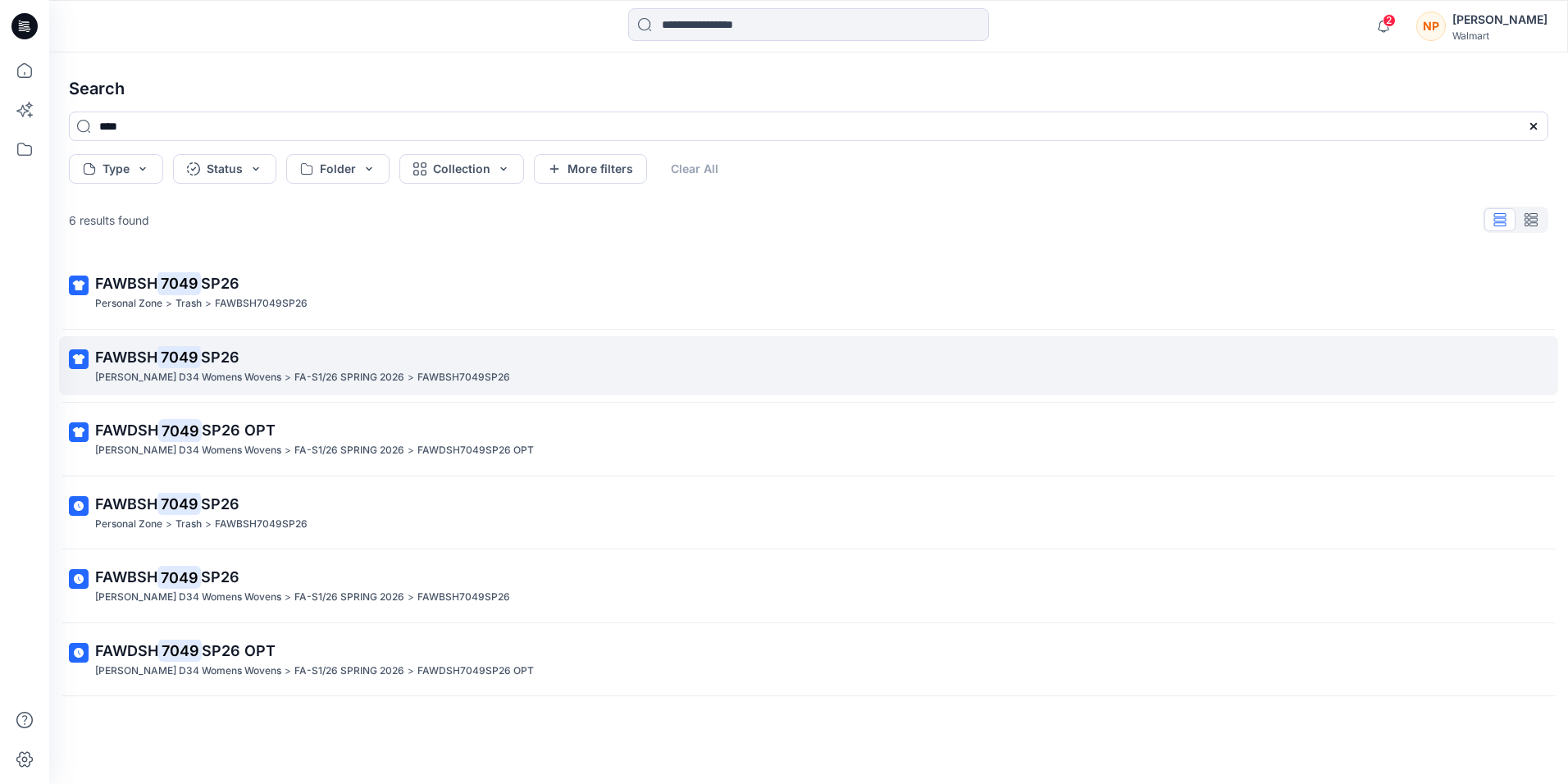
click at [236, 386] on link "FAWBSH 7049 SP26 [PERSON_NAME] D34 Womens Wovens > FA-S1/26 SPRING 2026 > FAWBS…" at bounding box center [808, 366] width 1499 height 60
